Goal: Task Accomplishment & Management: Use online tool/utility

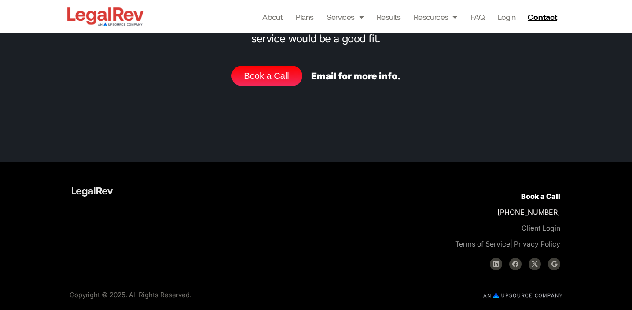
scroll to position [3810, 0]
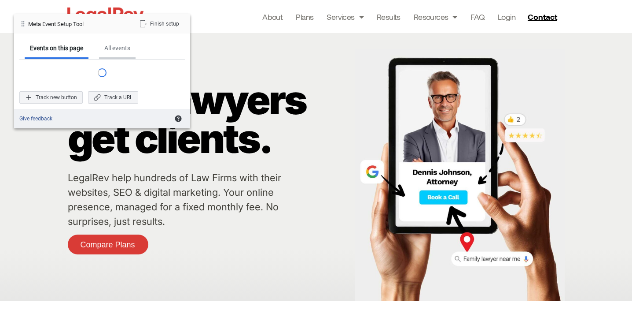
click at [107, 52] on div "All events" at bounding box center [117, 49] width 37 height 20
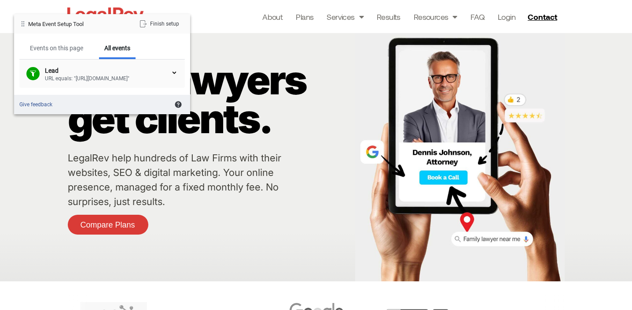
scroll to position [18, 0]
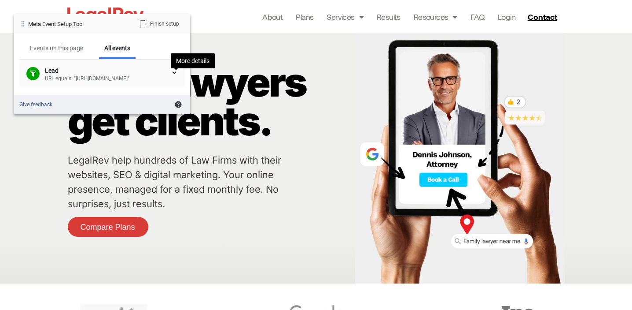
click at [174, 71] on div at bounding box center [174, 72] width 7 height 7
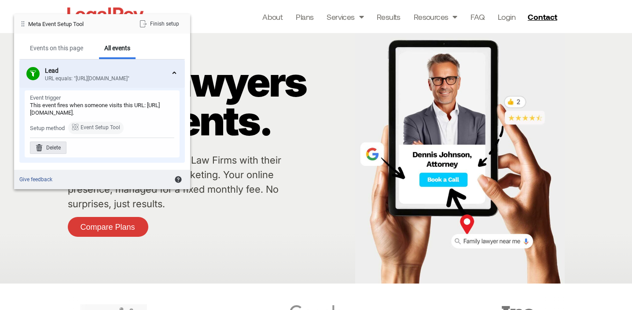
click at [52, 148] on div "Delete" at bounding box center [48, 147] width 37 height 12
click at [130, 148] on div "Delete" at bounding box center [126, 147] width 37 height 12
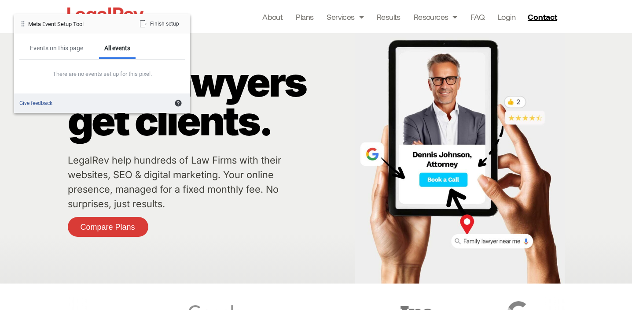
scroll to position [23, 0]
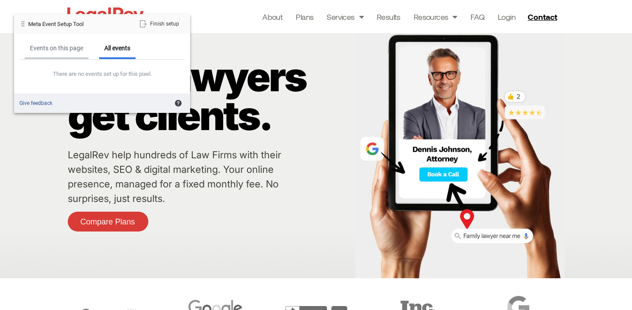
click at [52, 41] on div "Events on this page" at bounding box center [57, 49] width 64 height 20
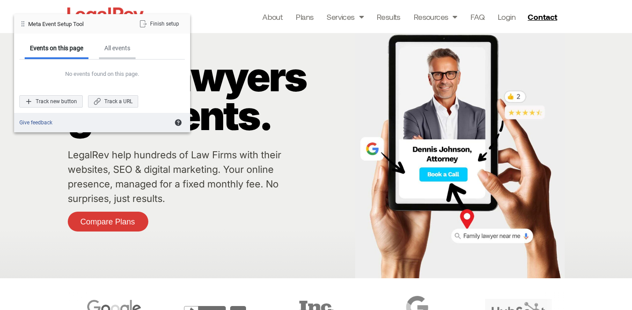
click at [118, 59] on div "All events" at bounding box center [117, 49] width 37 height 20
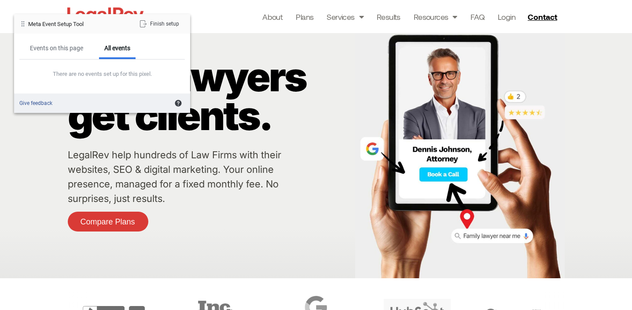
scroll to position [30, 0]
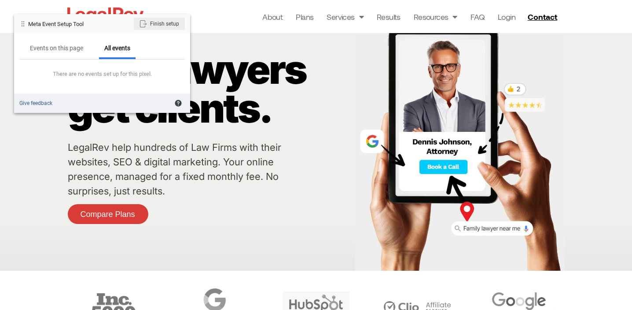
click at [158, 28] on div "Finish setup" at bounding box center [159, 24] width 51 height 12
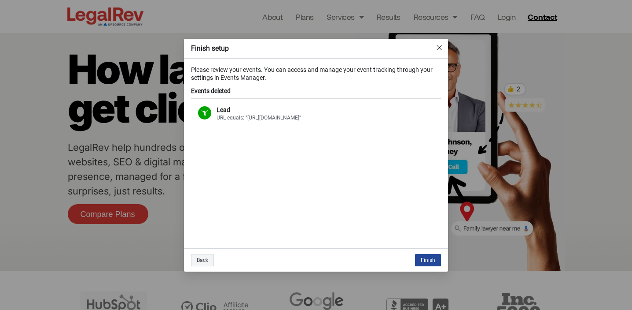
click at [425, 257] on div "Finish" at bounding box center [428, 260] width 26 height 12
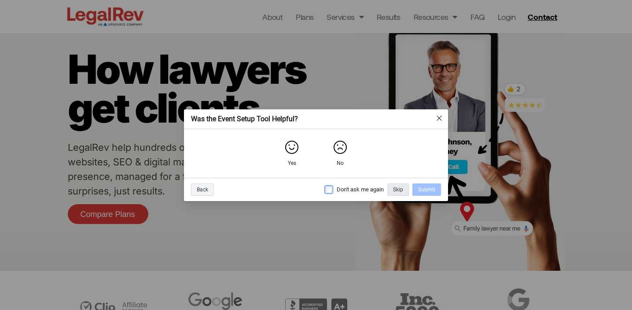
click at [402, 188] on div "Skip" at bounding box center [399, 189] width 22 height 12
